Goal: Information Seeking & Learning: Check status

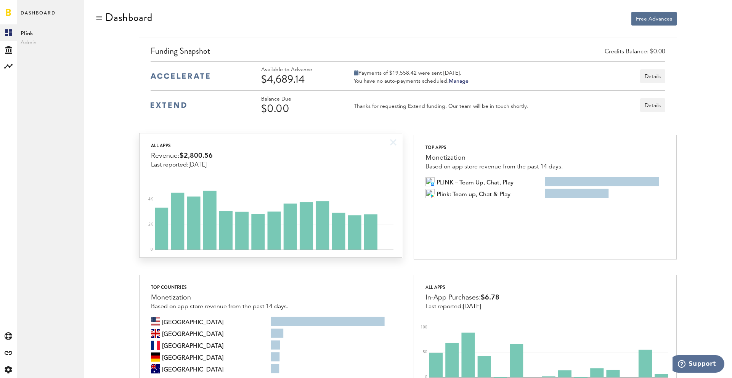
click at [316, 149] on div "All apps Revenue: $2,800.56 Last reported: [DATE]" at bounding box center [271, 150] width 262 height 35
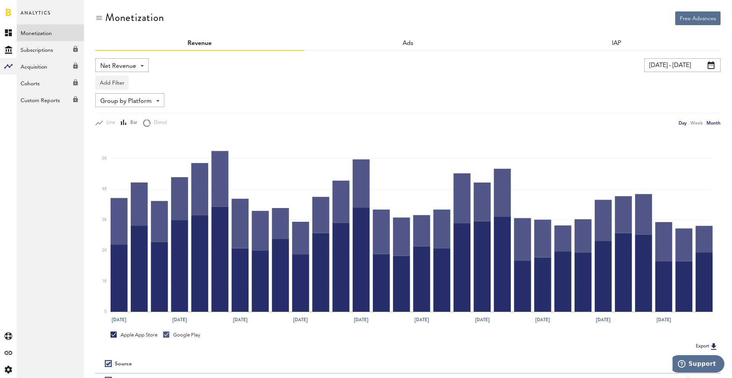
click at [715, 125] on div "Month" at bounding box center [714, 123] width 14 height 8
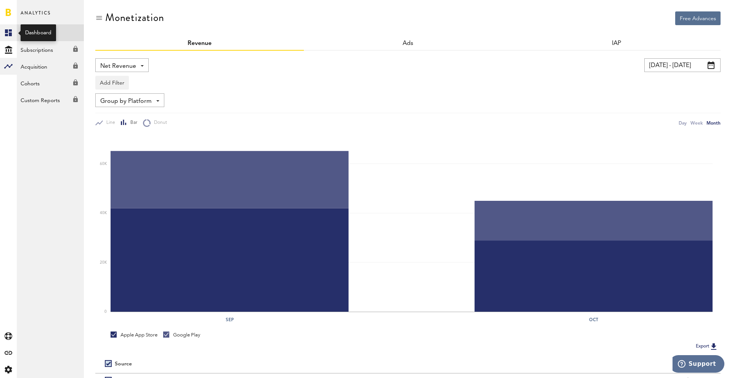
click at [10, 32] on rect at bounding box center [8, 32] width 9 height 9
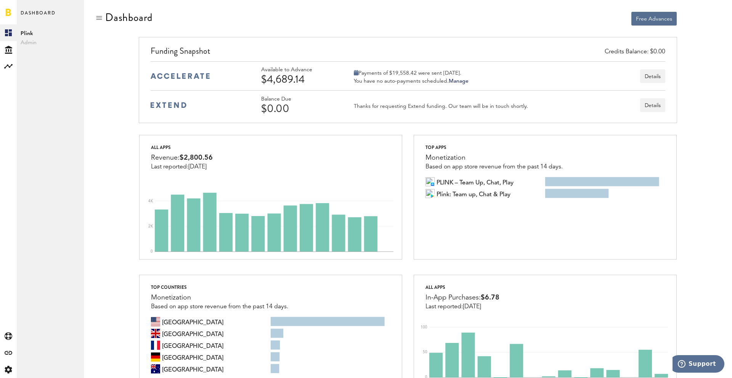
click at [555, 35] on div "Free Advances" at bounding box center [407, 25] width 549 height 29
click at [374, 29] on div "Free Advances" at bounding box center [407, 25] width 549 height 29
click at [349, 31] on div "Free Advances" at bounding box center [407, 25] width 549 height 29
click at [366, 29] on div "Free Advances" at bounding box center [407, 25] width 549 height 29
click at [267, 22] on div at bounding box center [270, 18] width 263 height 14
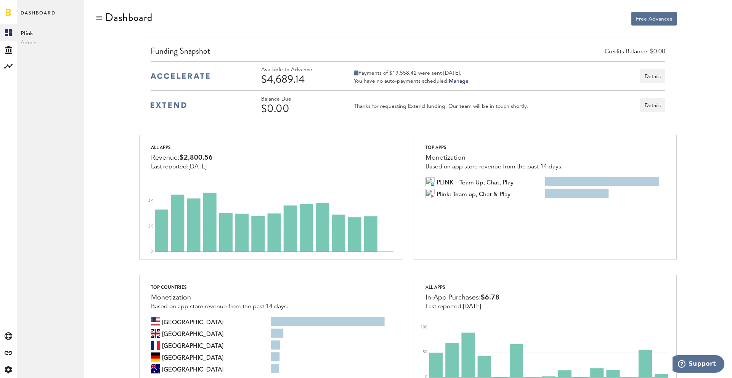
click at [278, 34] on div "Free Advances" at bounding box center [407, 25] width 549 height 29
click at [517, 86] on div "Available to Advance $4,689.14 Payments of $19,558.42 were sent [DATE]. You hav…" at bounding box center [408, 75] width 514 height 29
click at [540, 15] on div "Free Advances" at bounding box center [545, 19] width 263 height 14
